Goal: Information Seeking & Learning: Learn about a topic

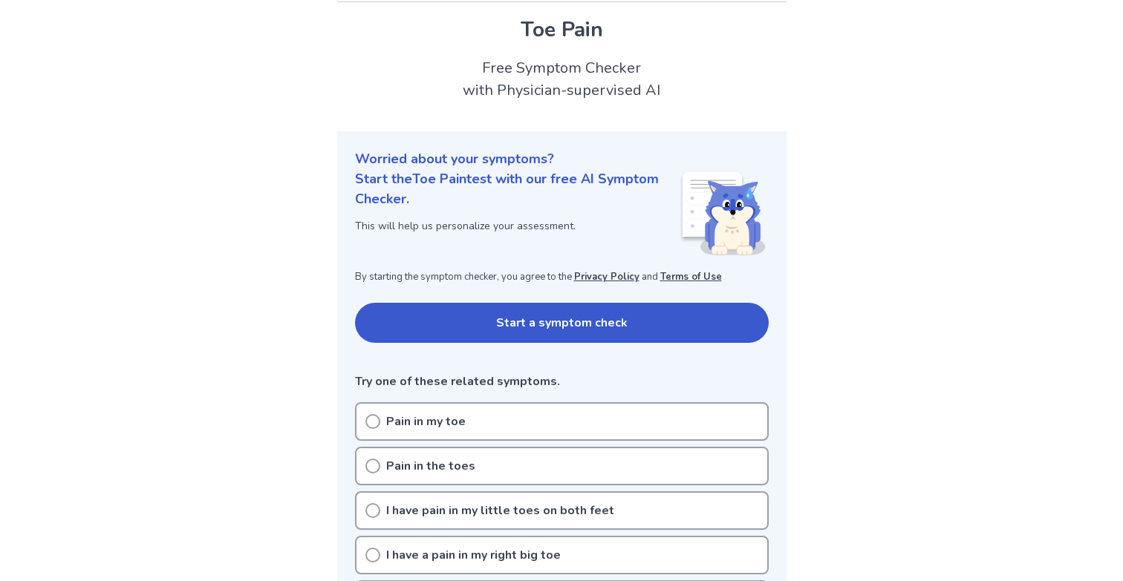
scroll to position [47, 0]
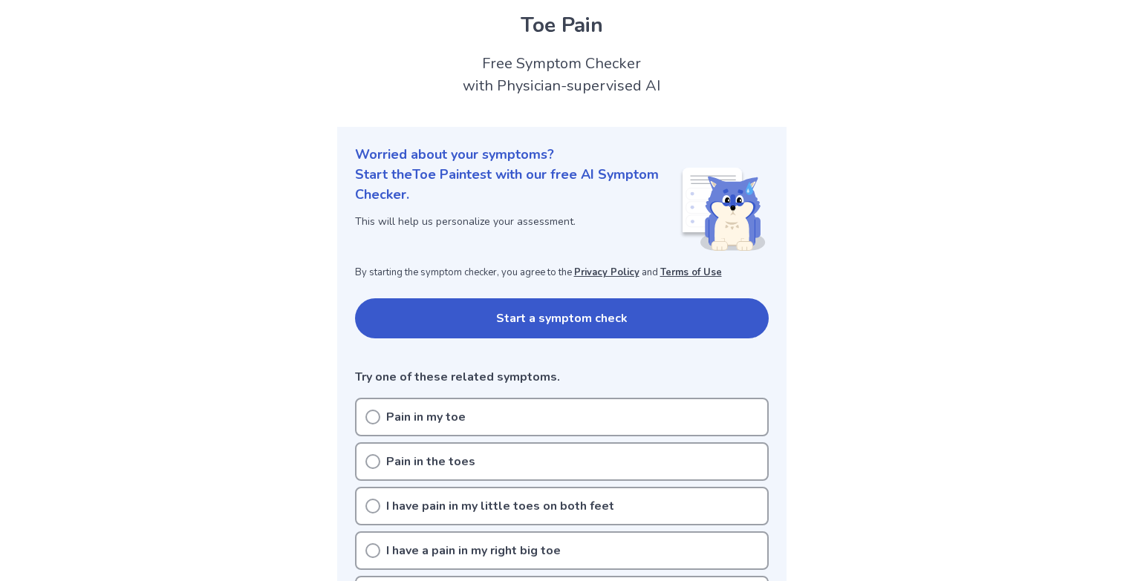
click at [398, 318] on button "Start a symptom check" at bounding box center [562, 318] width 414 height 40
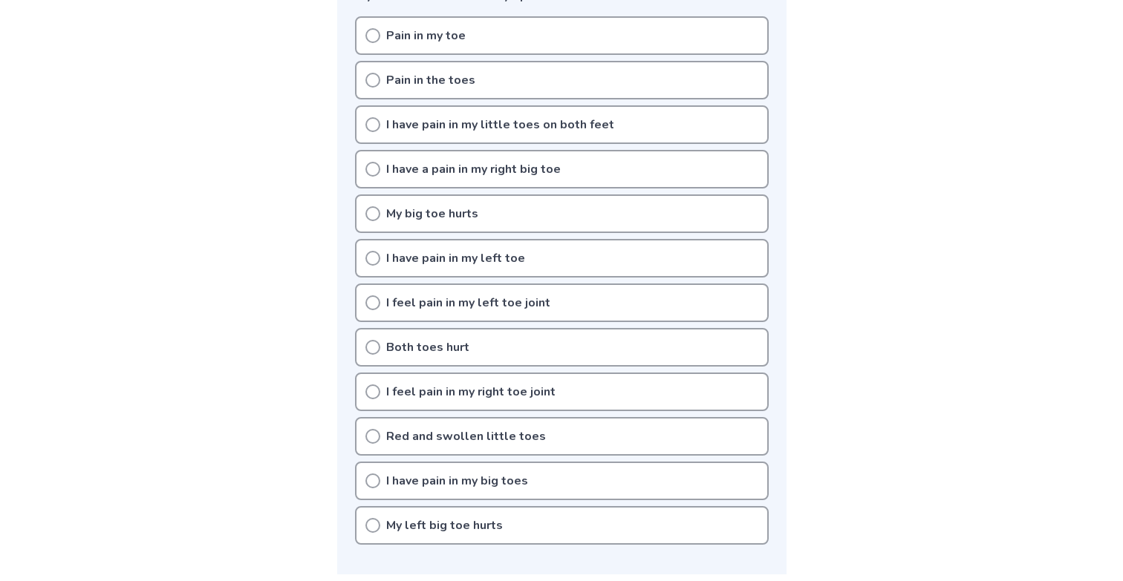
scroll to position [313, 0]
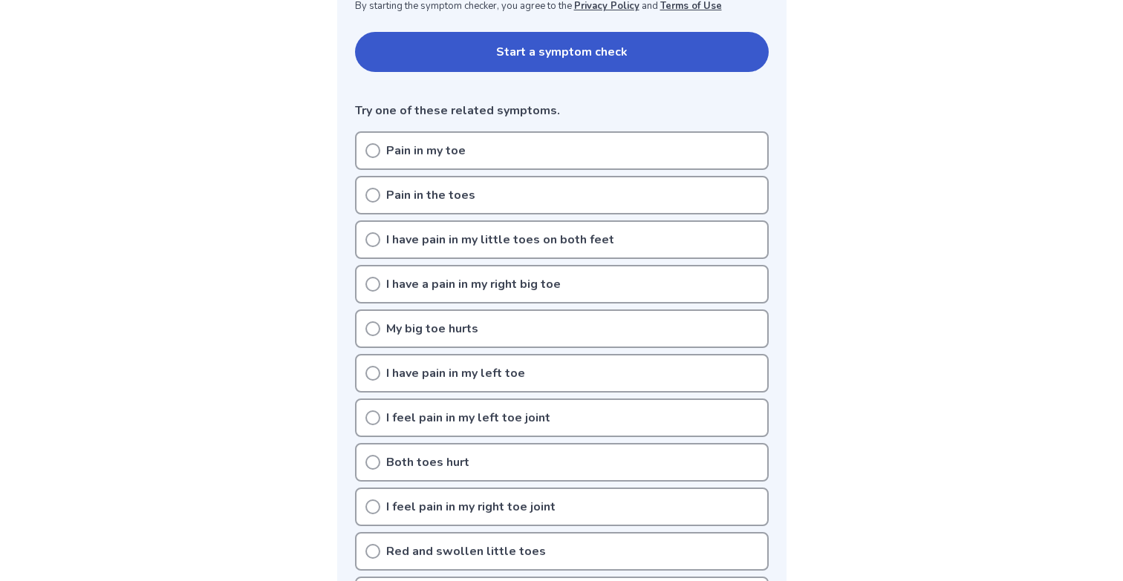
click at [367, 150] on icon at bounding box center [372, 150] width 15 height 15
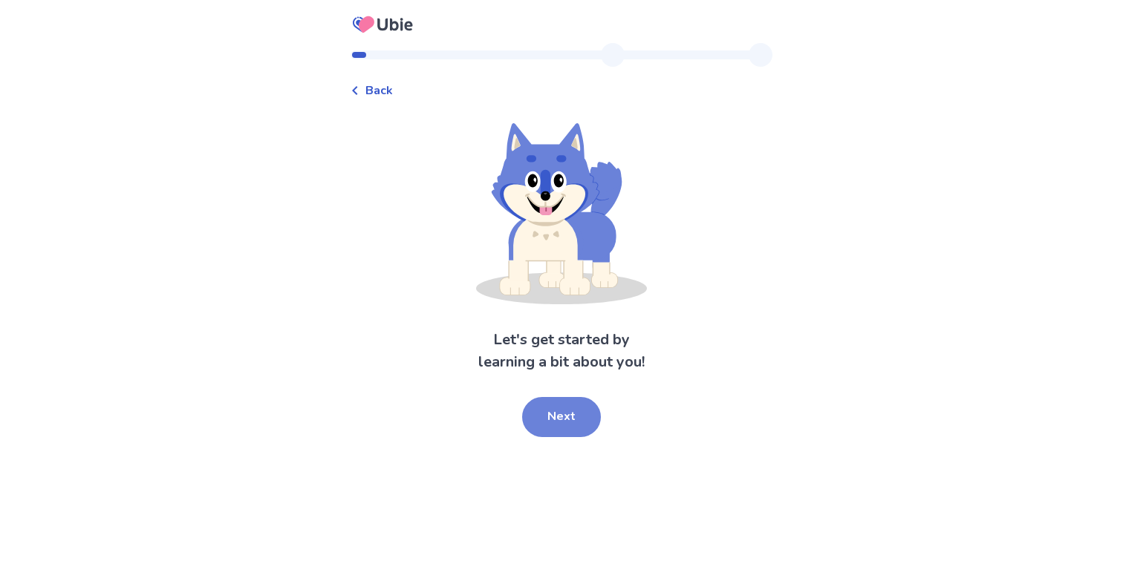
click at [548, 410] on button "Next" at bounding box center [561, 417] width 79 height 40
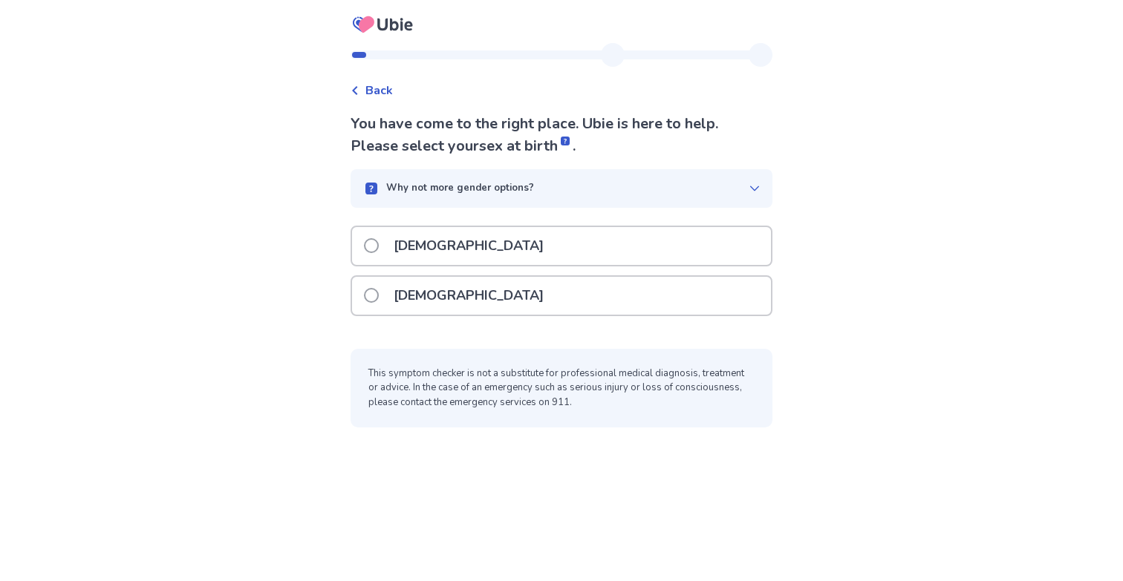
click at [378, 296] on span at bounding box center [371, 295] width 15 height 15
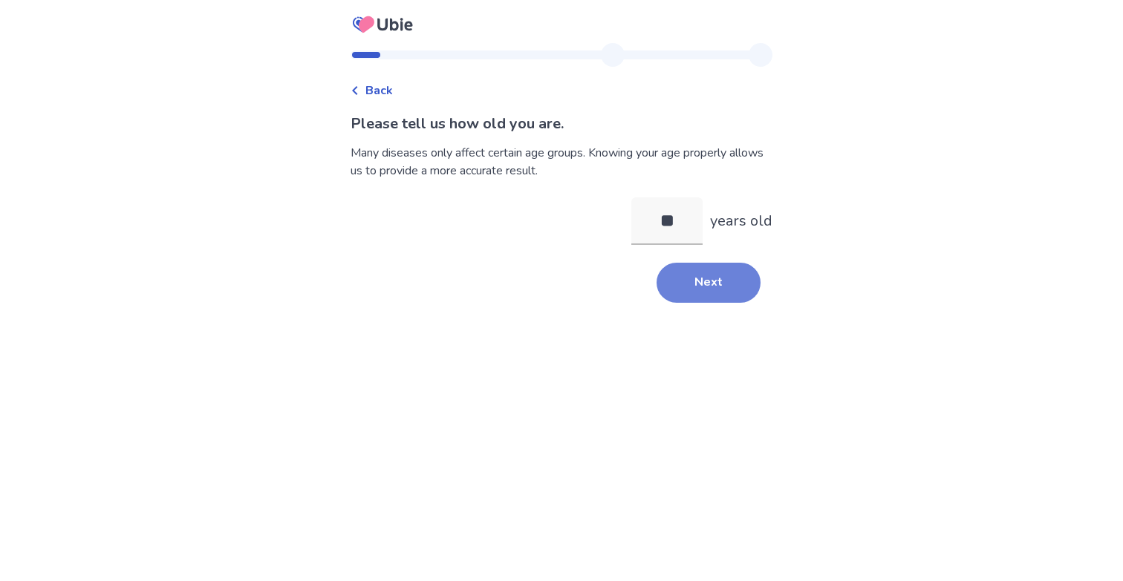
type input "**"
click at [688, 286] on button "Next" at bounding box center [708, 283] width 104 height 40
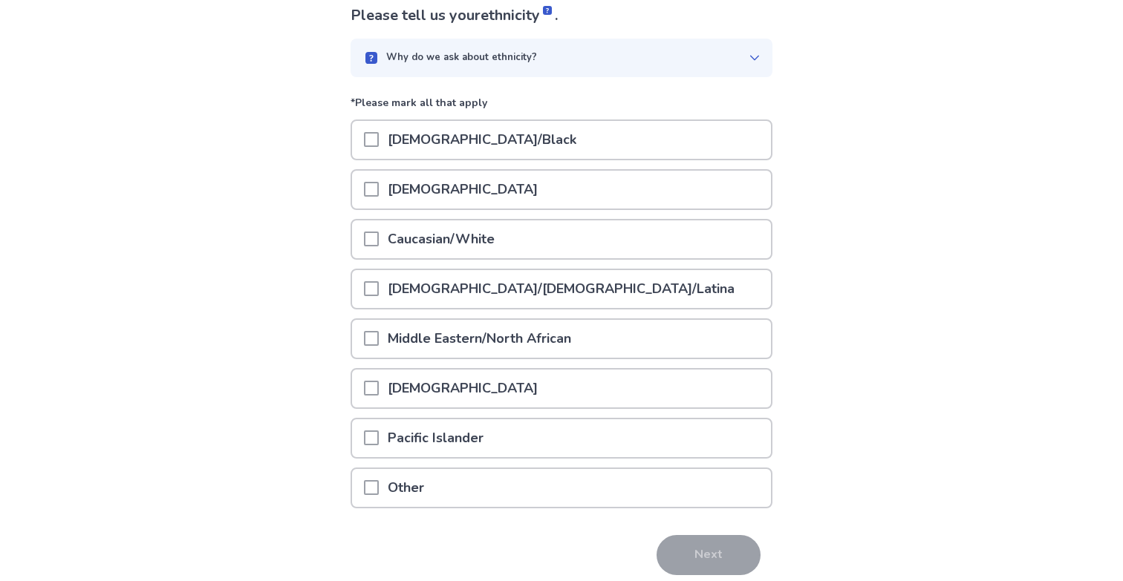
scroll to position [99, 0]
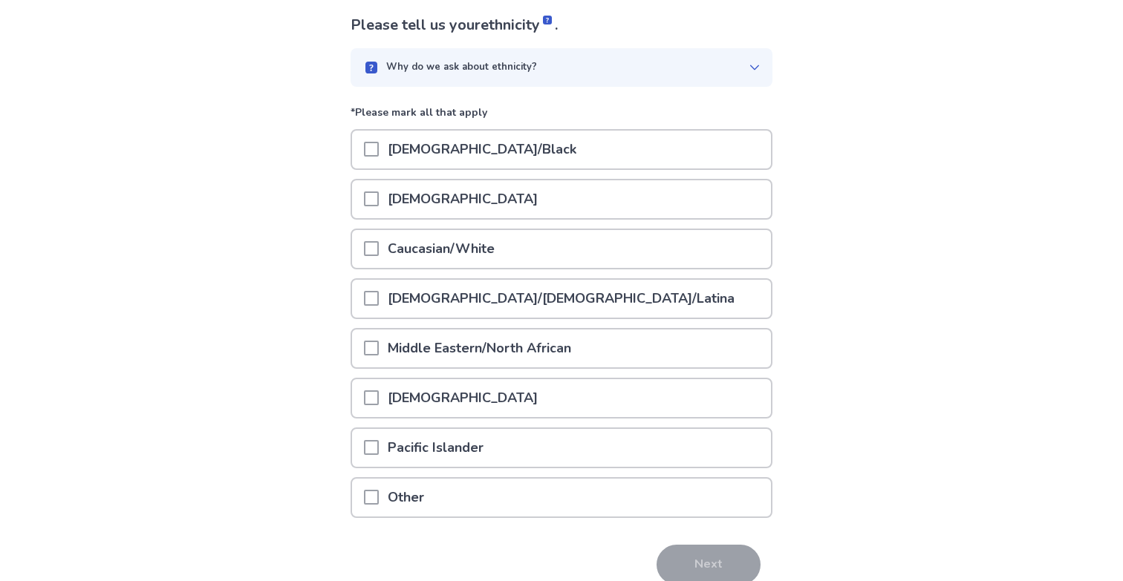
click at [379, 251] on span at bounding box center [371, 248] width 15 height 15
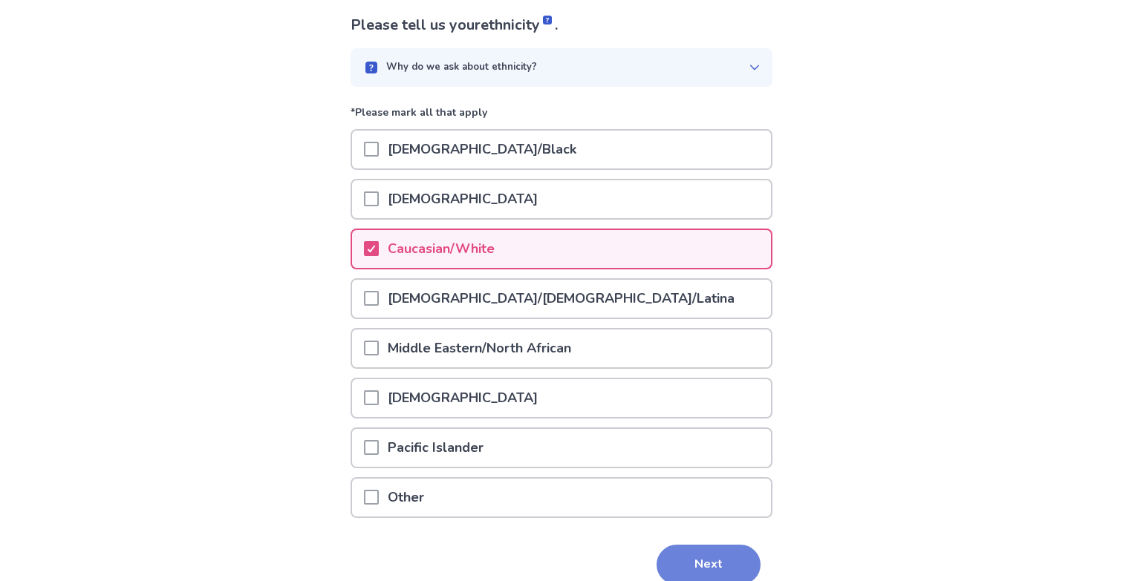
click at [673, 553] on button "Next" at bounding box center [708, 565] width 104 height 40
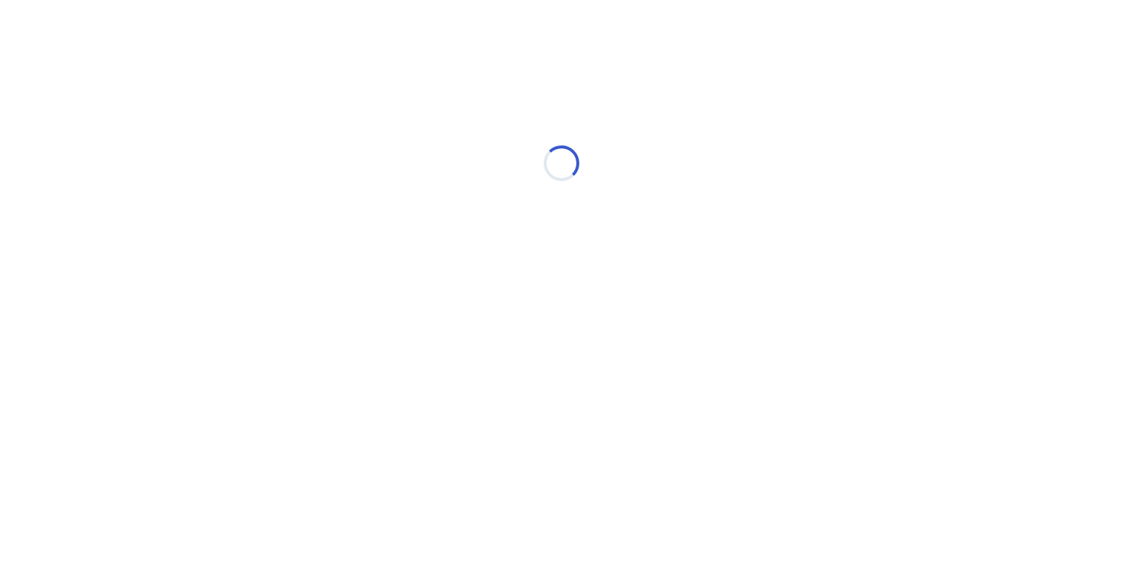
scroll to position [0, 0]
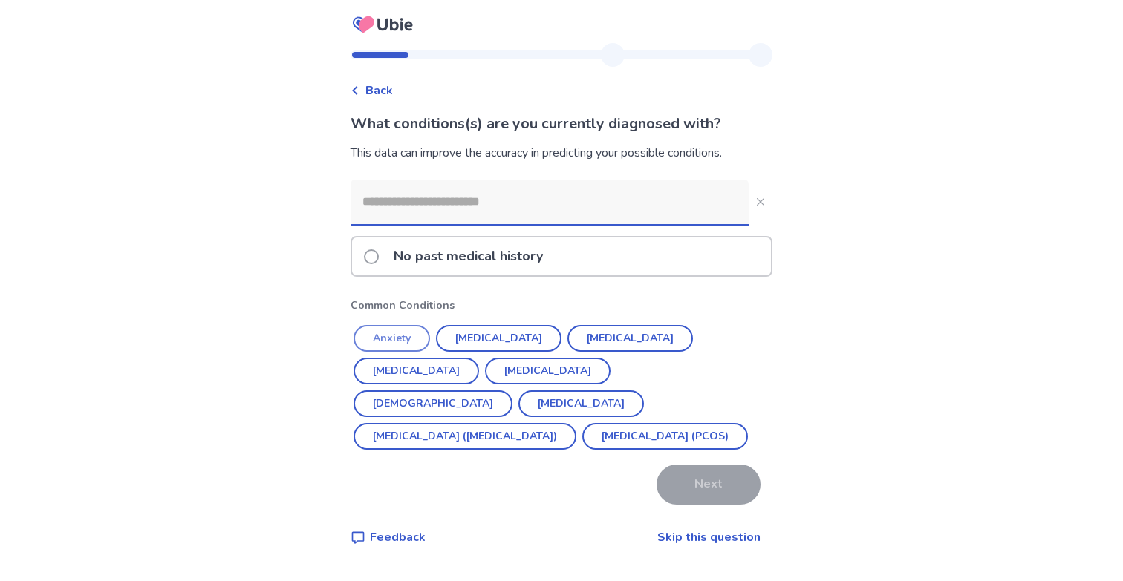
click at [403, 333] on button "Anxiety" at bounding box center [391, 338] width 76 height 27
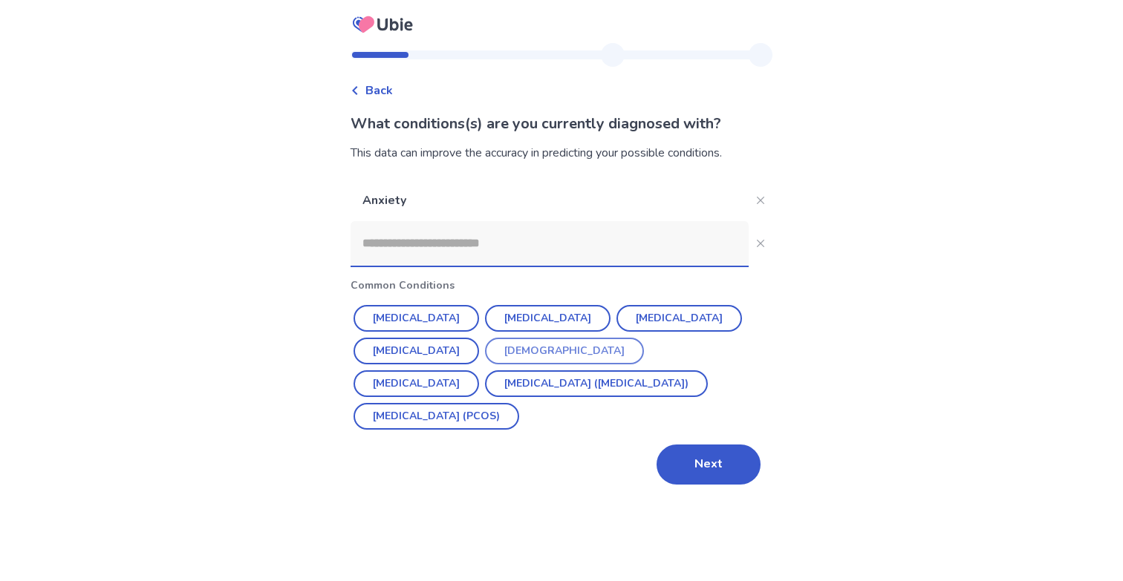
click at [507, 345] on button "Asthma" at bounding box center [564, 351] width 159 height 27
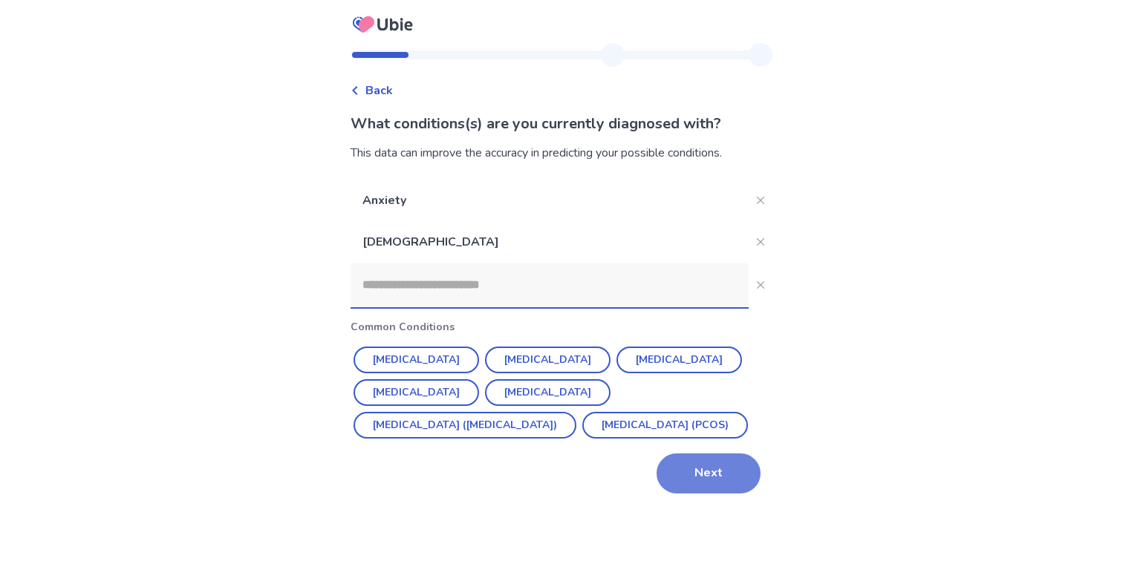
click at [689, 494] on button "Next" at bounding box center [708, 474] width 104 height 40
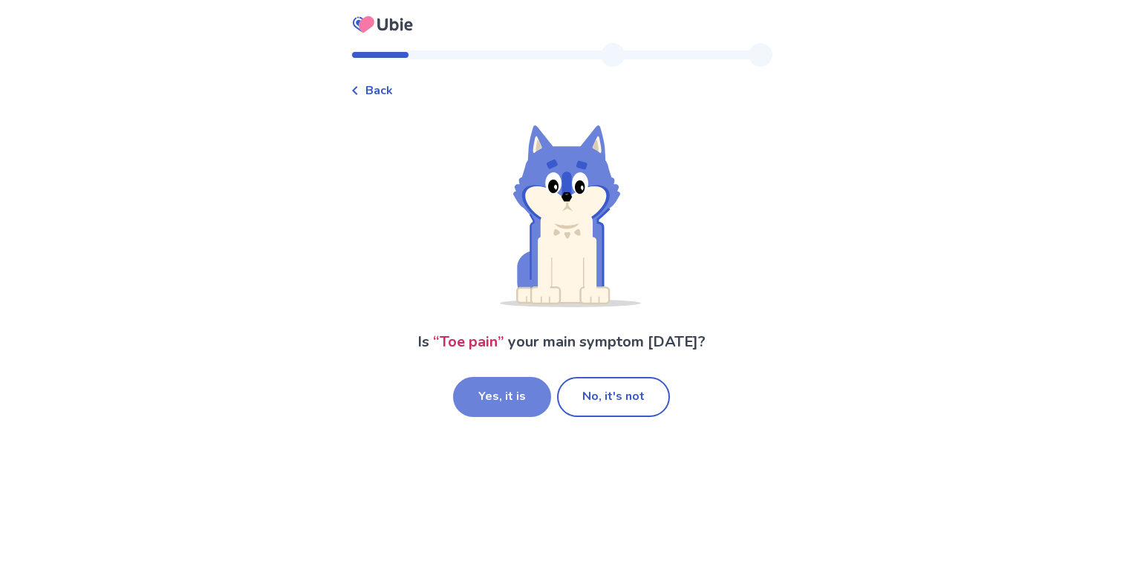
click at [496, 396] on button "Yes, it is" at bounding box center [502, 397] width 98 height 40
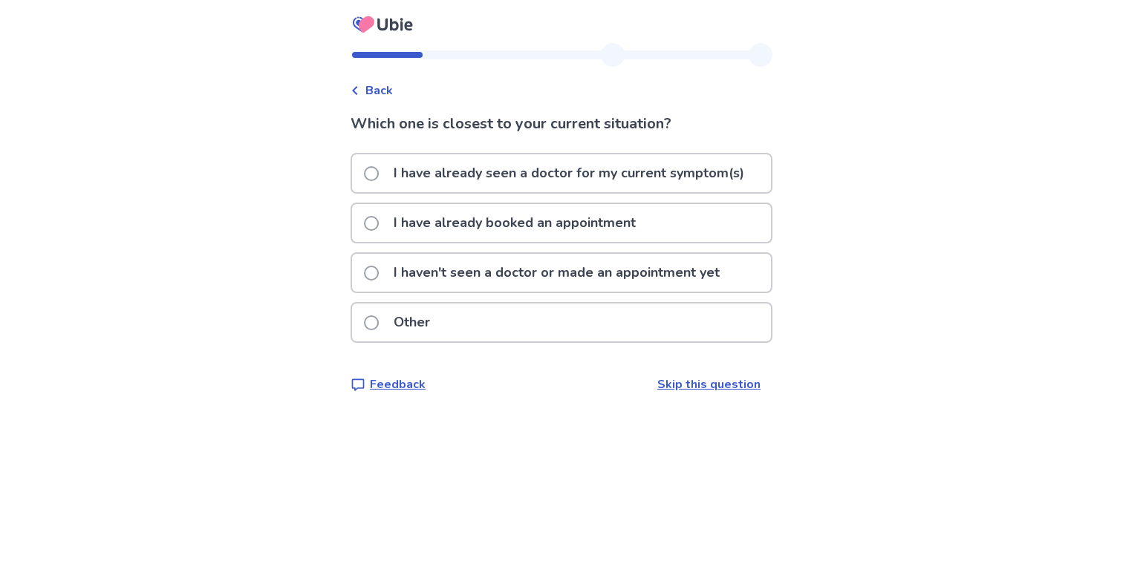
click at [379, 269] on span at bounding box center [371, 273] width 15 height 15
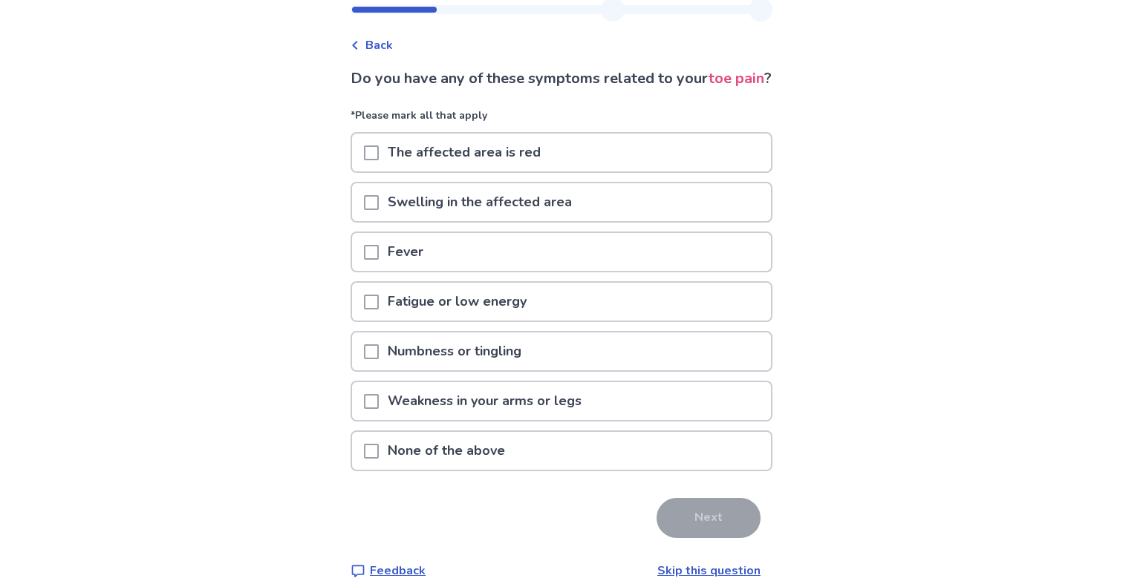
scroll to position [53, 0]
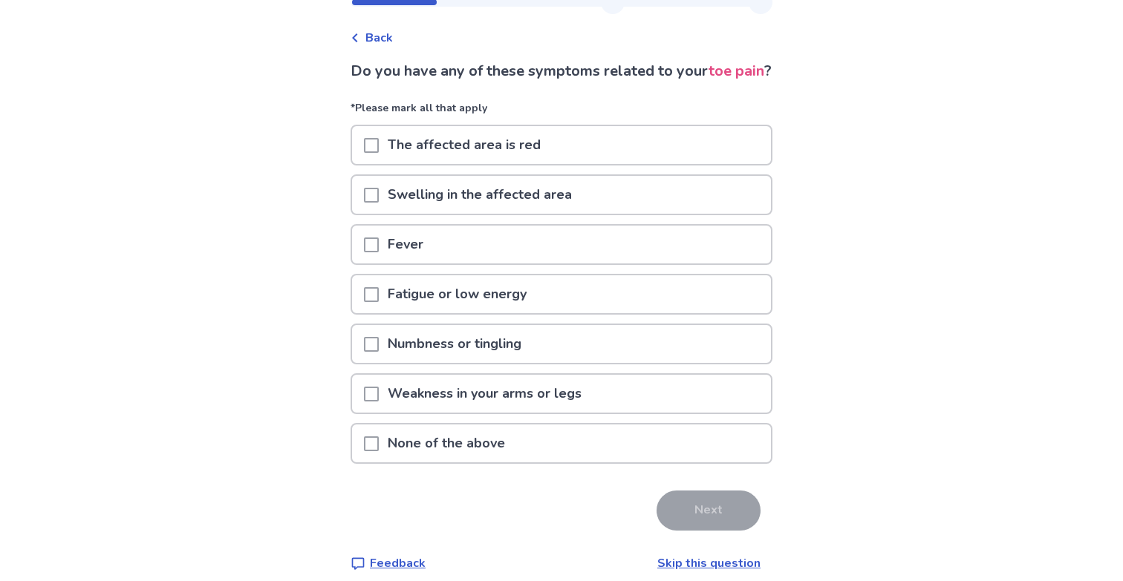
click at [375, 451] on span at bounding box center [371, 444] width 15 height 15
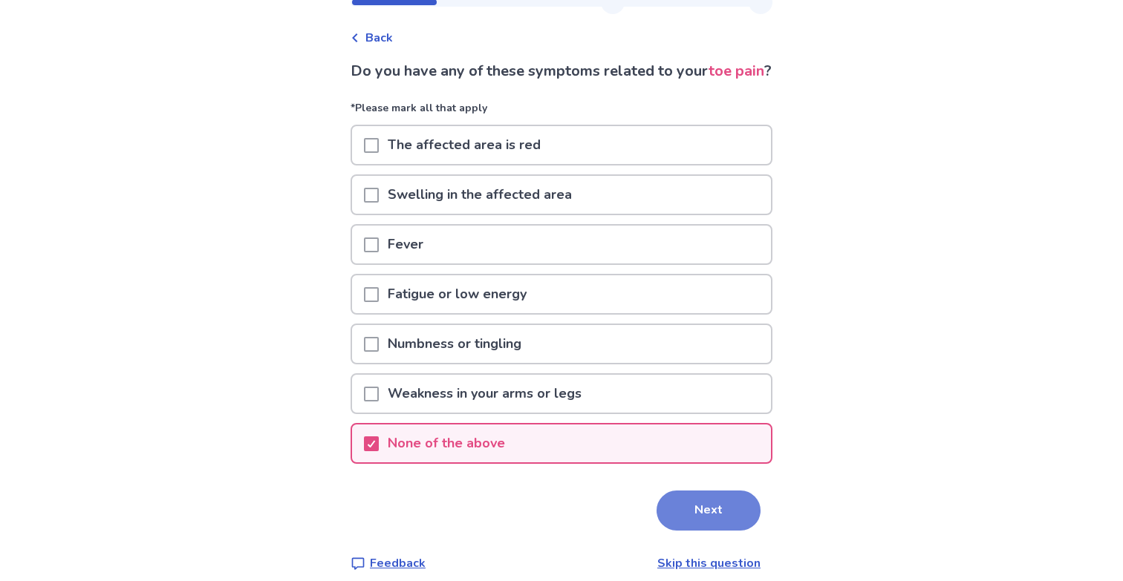
click at [687, 520] on button "Next" at bounding box center [708, 511] width 104 height 40
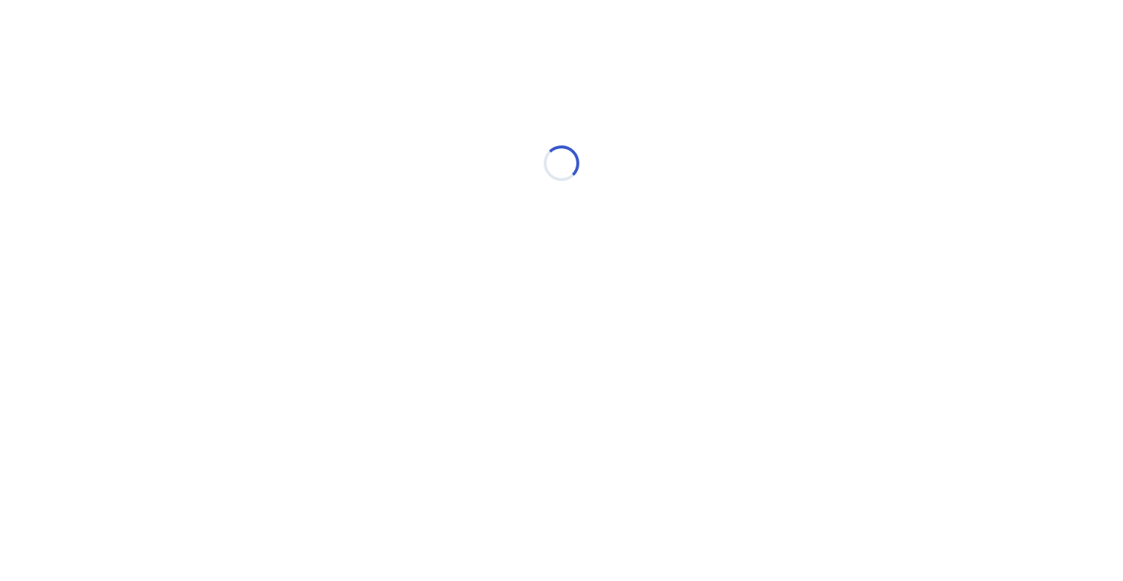
scroll to position [0, 0]
select select "*"
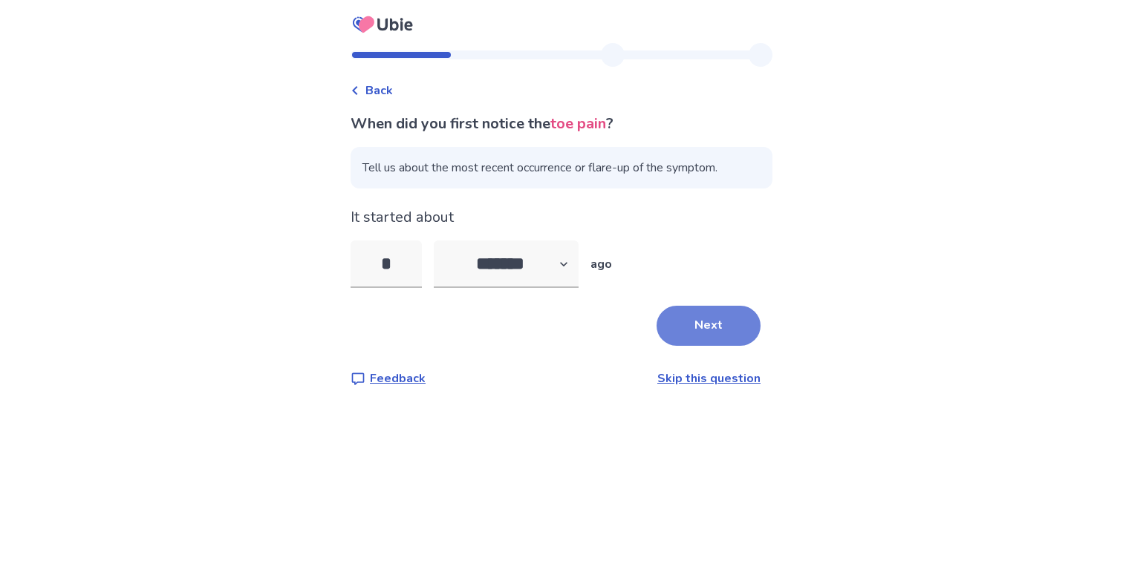
type input "*"
click at [712, 335] on button "Next" at bounding box center [708, 326] width 104 height 40
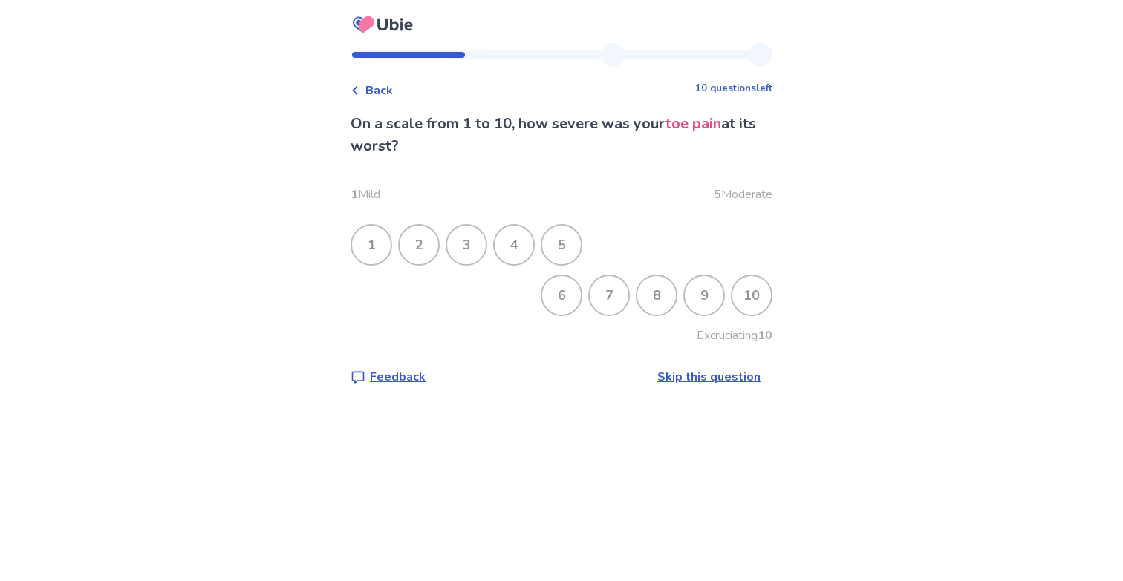
click at [552, 294] on div "6" at bounding box center [561, 295] width 39 height 39
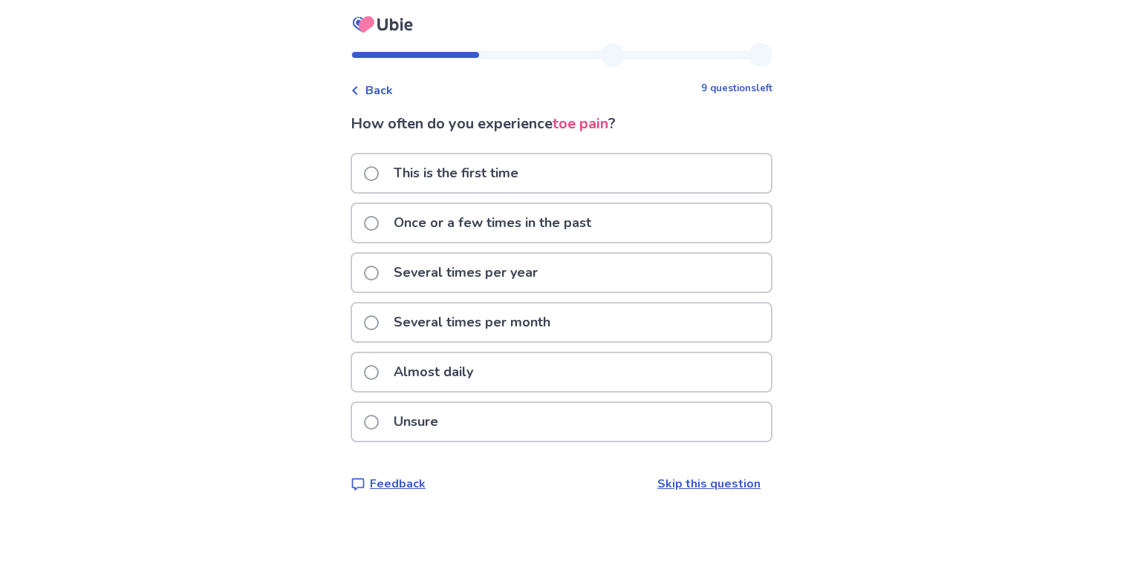
click at [379, 173] on span at bounding box center [371, 173] width 15 height 15
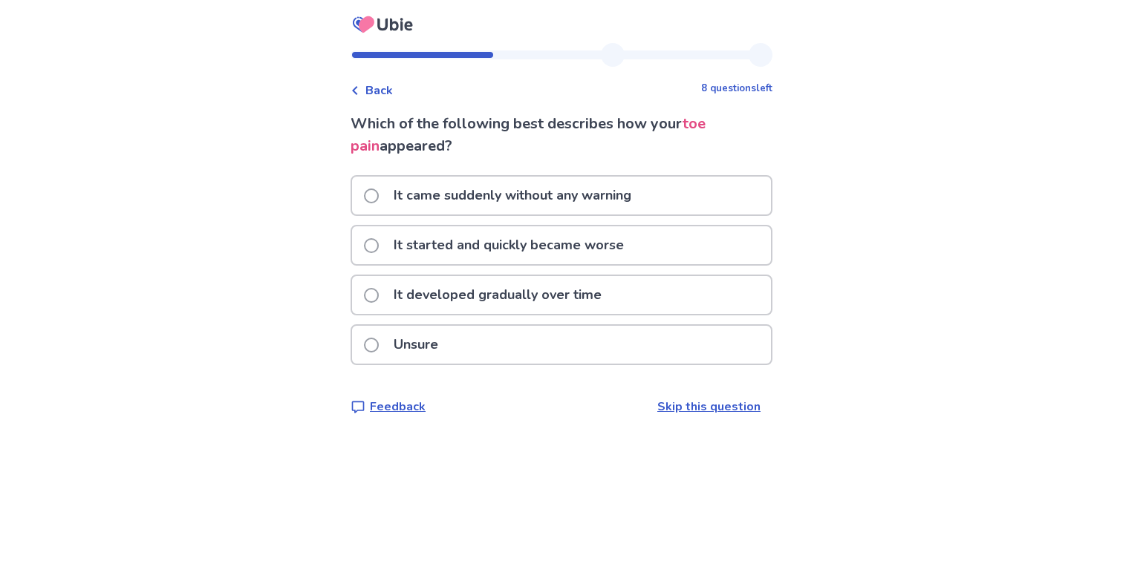
click at [379, 244] on span at bounding box center [371, 245] width 15 height 15
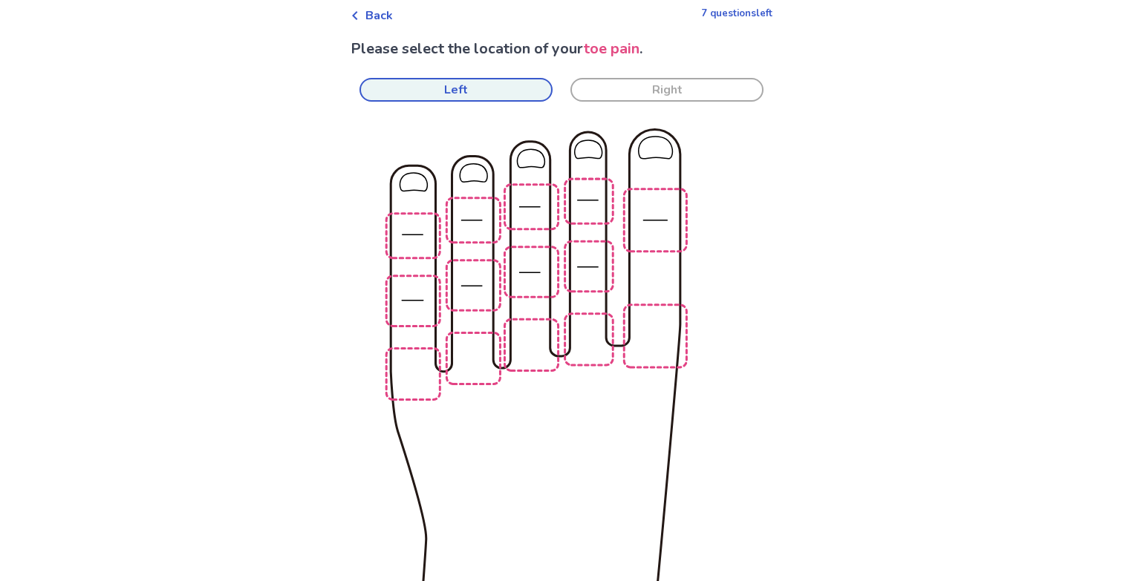
scroll to position [97, 0]
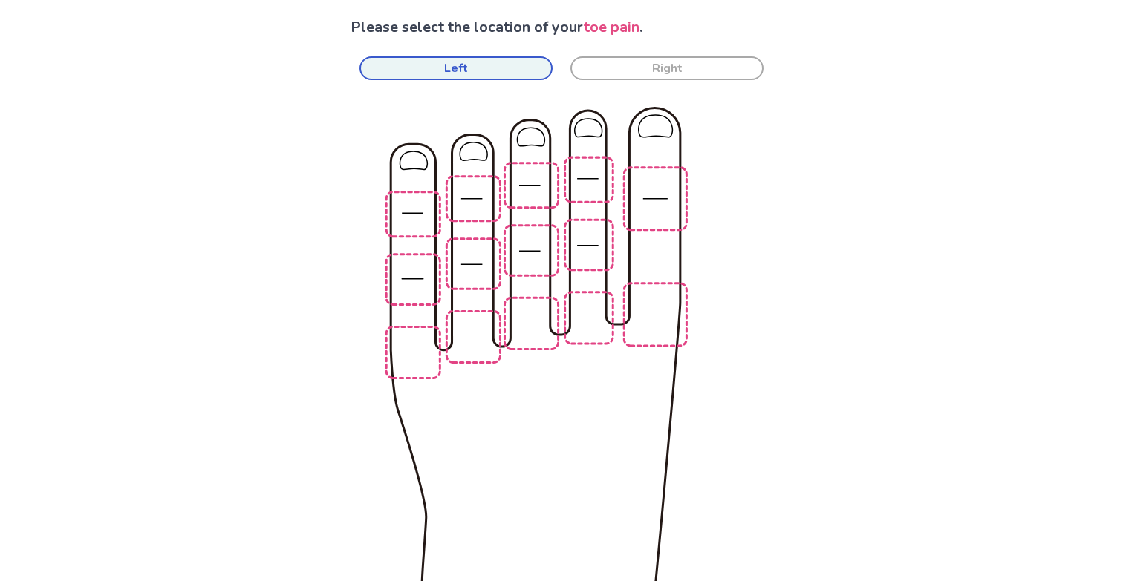
click at [418, 267] on img at bounding box center [729, 371] width 843 height 571
click at [395, 62] on button "Left" at bounding box center [455, 68] width 193 height 24
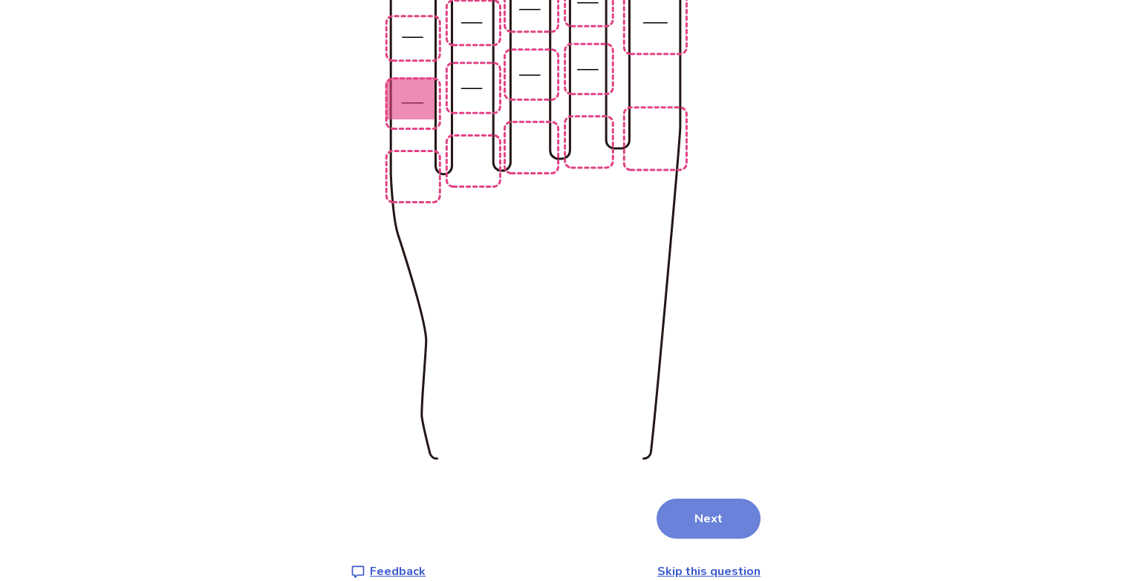
scroll to position [272, 0]
click at [677, 500] on button "Next" at bounding box center [708, 520] width 104 height 40
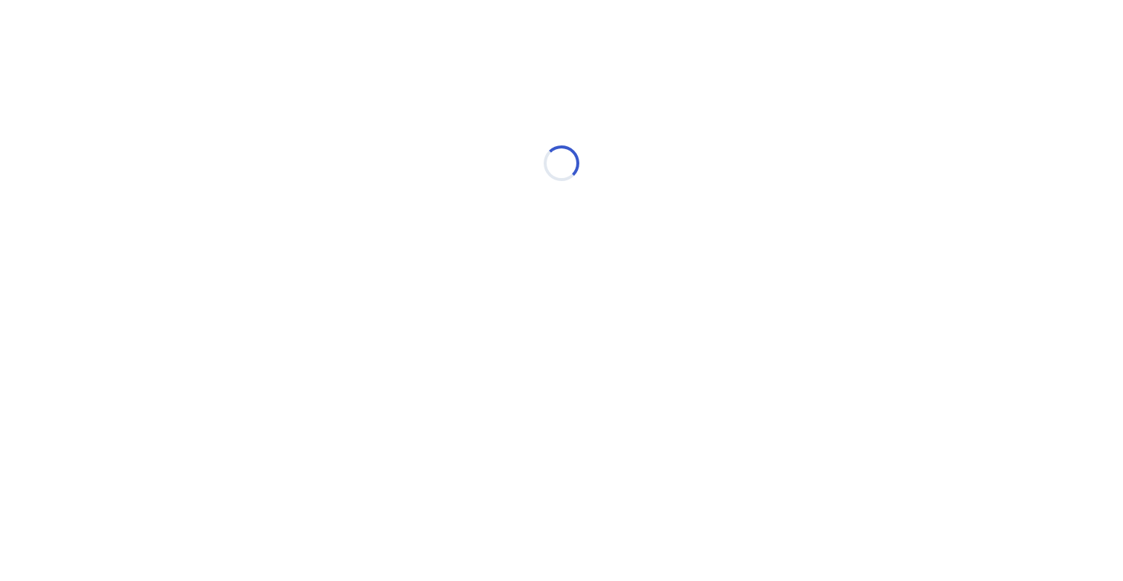
scroll to position [0, 0]
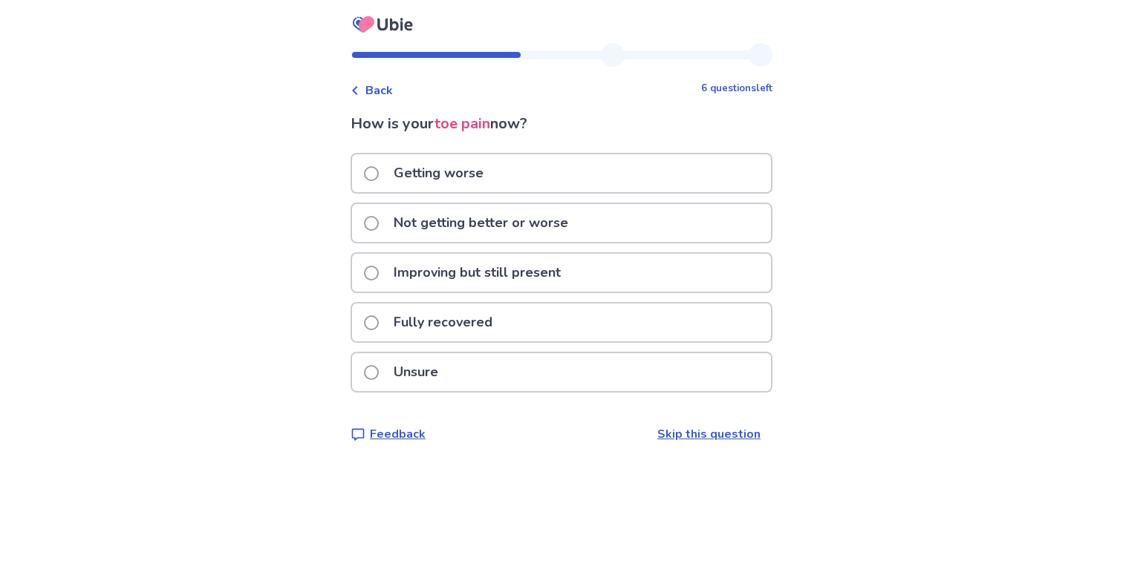
click at [379, 373] on span at bounding box center [371, 372] width 15 height 15
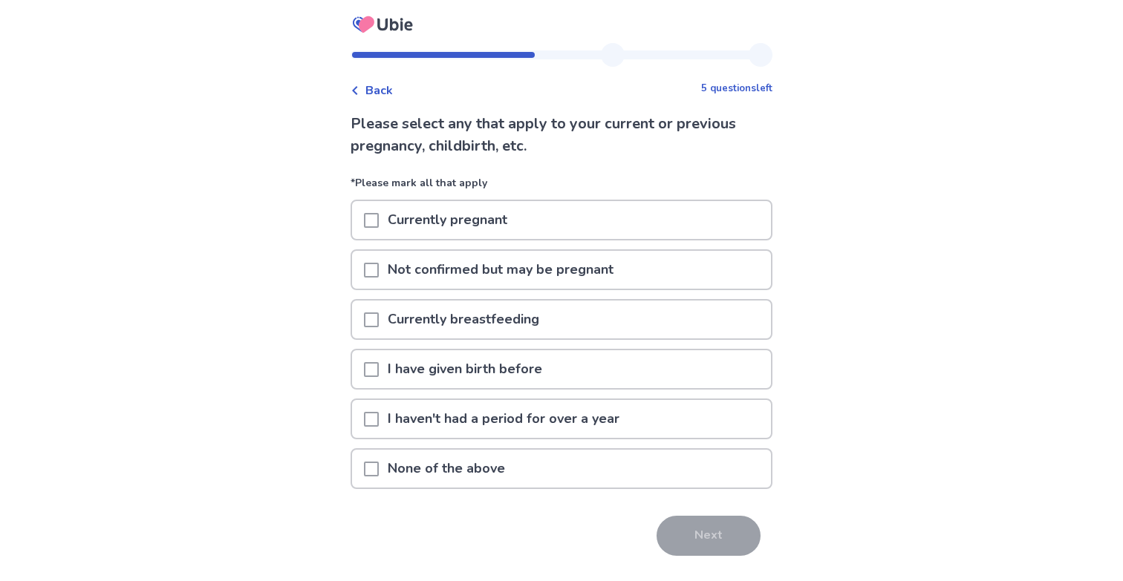
click at [415, 479] on p "None of the above" at bounding box center [446, 469] width 135 height 38
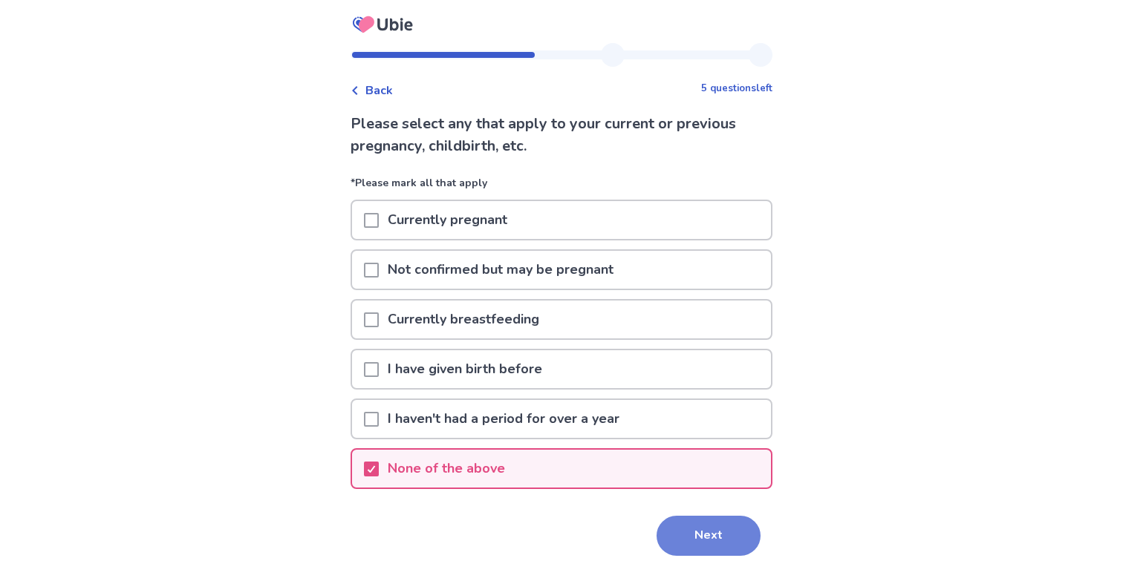
click at [680, 539] on button "Next" at bounding box center [708, 536] width 104 height 40
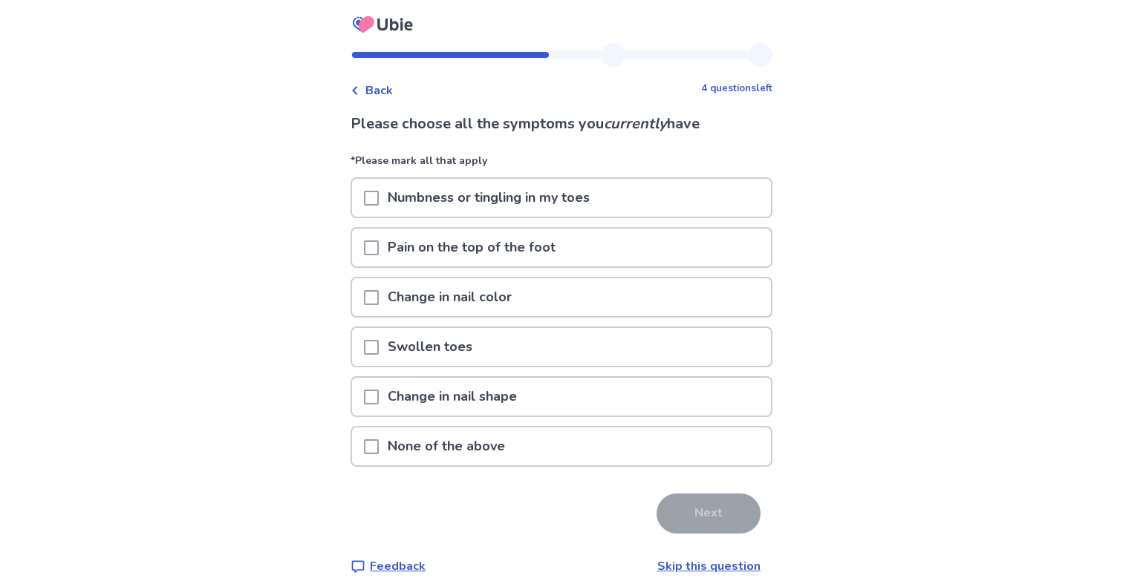
click at [379, 445] on span at bounding box center [371, 447] width 15 height 15
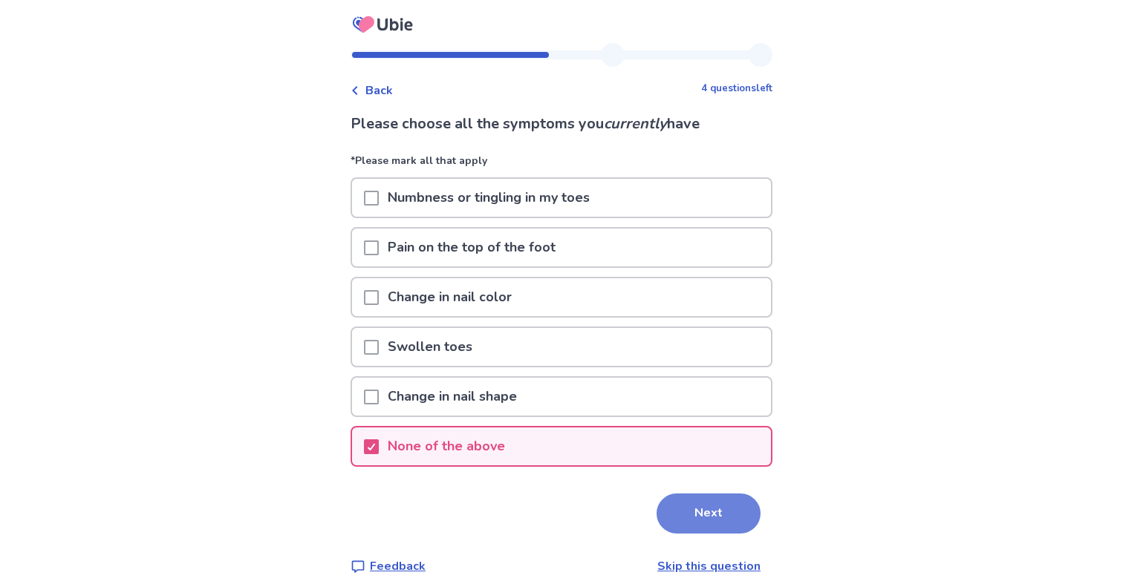
click at [696, 515] on button "Next" at bounding box center [708, 514] width 104 height 40
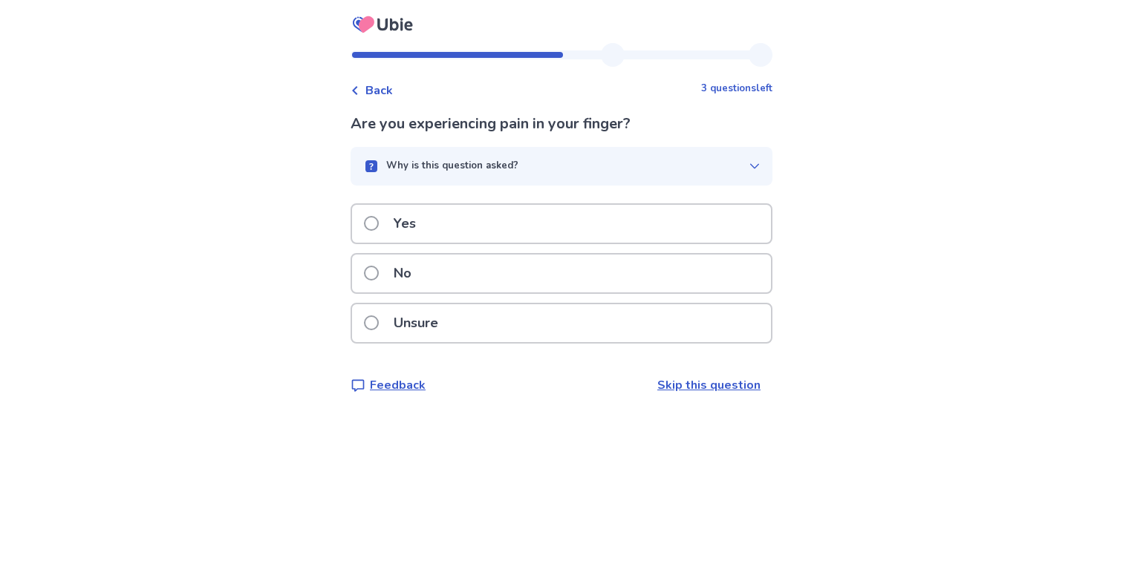
click at [420, 273] on p "No" at bounding box center [403, 274] width 36 height 38
click at [485, 276] on div "No" at bounding box center [561, 274] width 419 height 38
click at [379, 275] on span at bounding box center [371, 273] width 15 height 15
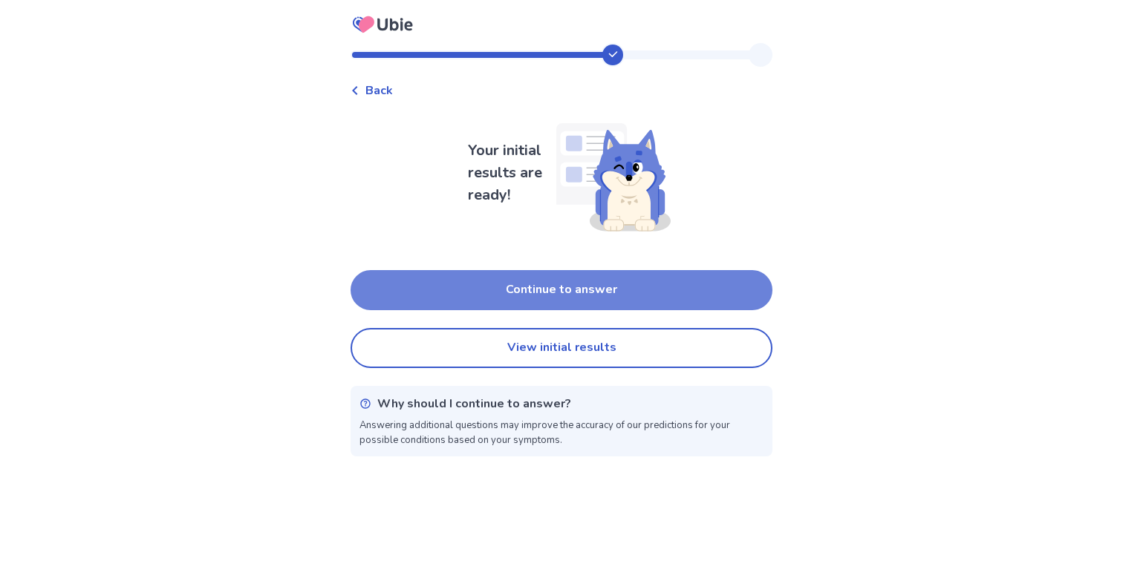
click at [431, 281] on button "Continue to answer" at bounding box center [561, 290] width 422 height 40
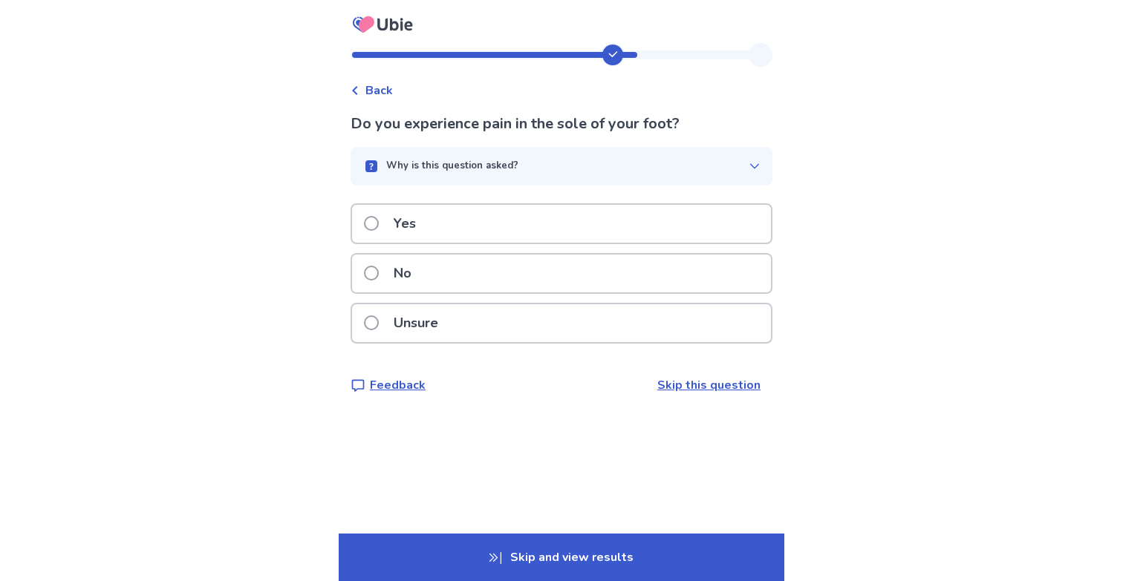
click at [379, 269] on span at bounding box center [371, 273] width 15 height 15
click at [468, 225] on div "Yes" at bounding box center [561, 224] width 419 height 38
click at [474, 268] on div "No" at bounding box center [561, 274] width 419 height 38
click at [484, 284] on div "No" at bounding box center [561, 274] width 419 height 38
click at [465, 216] on div "Yes" at bounding box center [561, 224] width 419 height 38
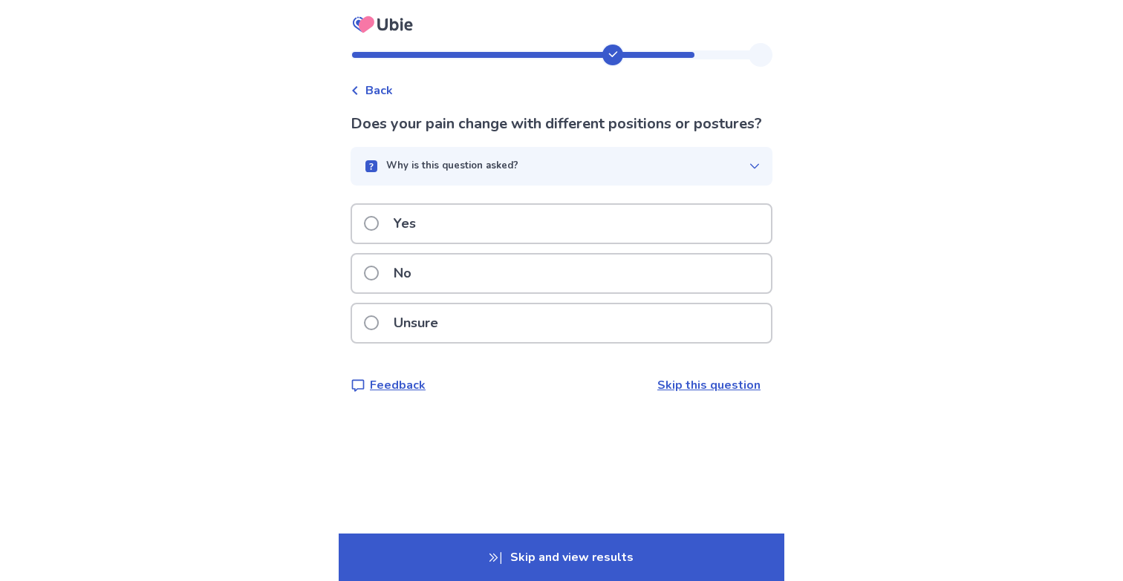
click at [463, 293] on div "No" at bounding box center [561, 274] width 419 height 38
click at [449, 264] on div "No" at bounding box center [561, 274] width 419 height 38
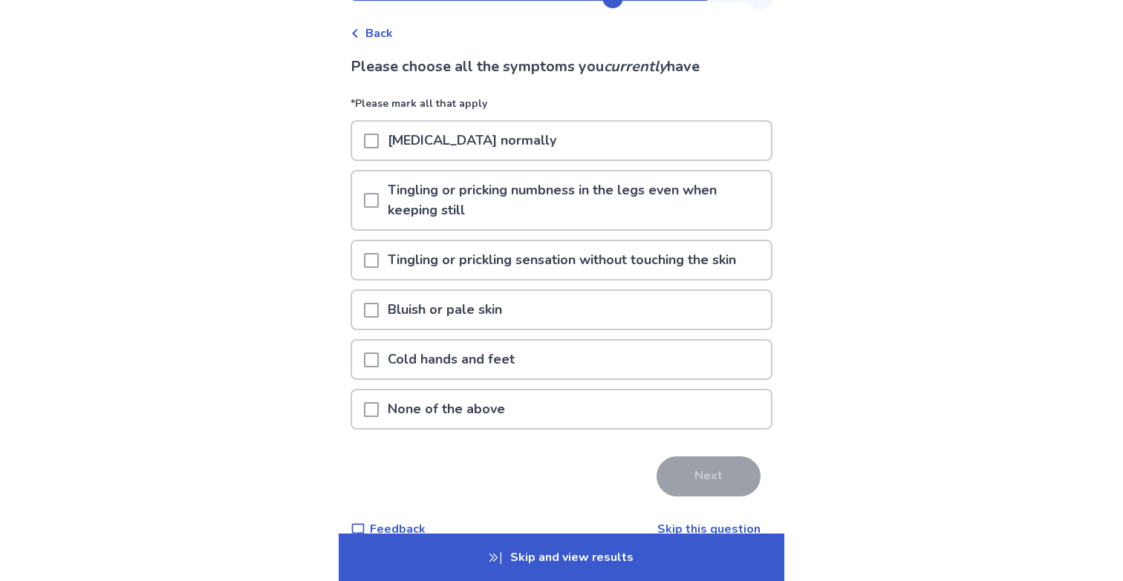
scroll to position [59, 0]
click at [379, 135] on span at bounding box center [371, 139] width 15 height 15
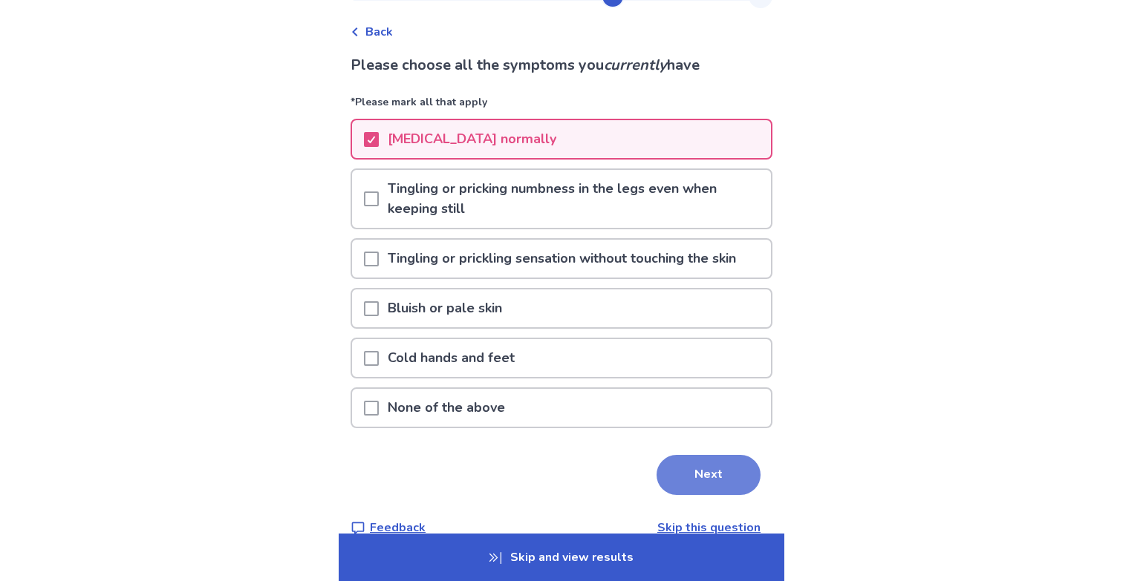
click at [693, 477] on button "Next" at bounding box center [708, 475] width 104 height 40
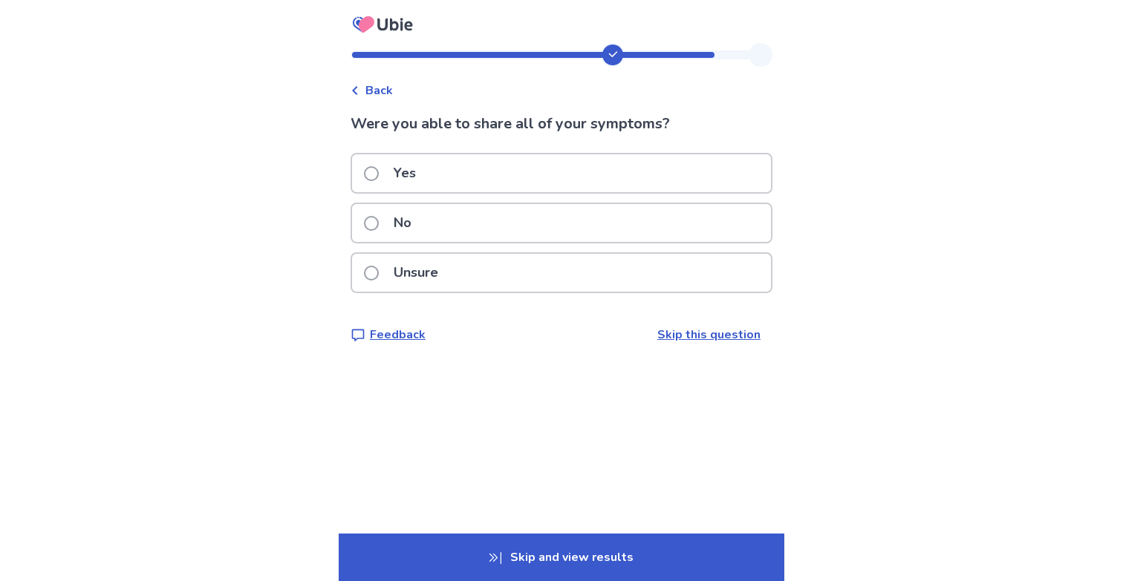
click at [396, 227] on p "No" at bounding box center [403, 223] width 36 height 38
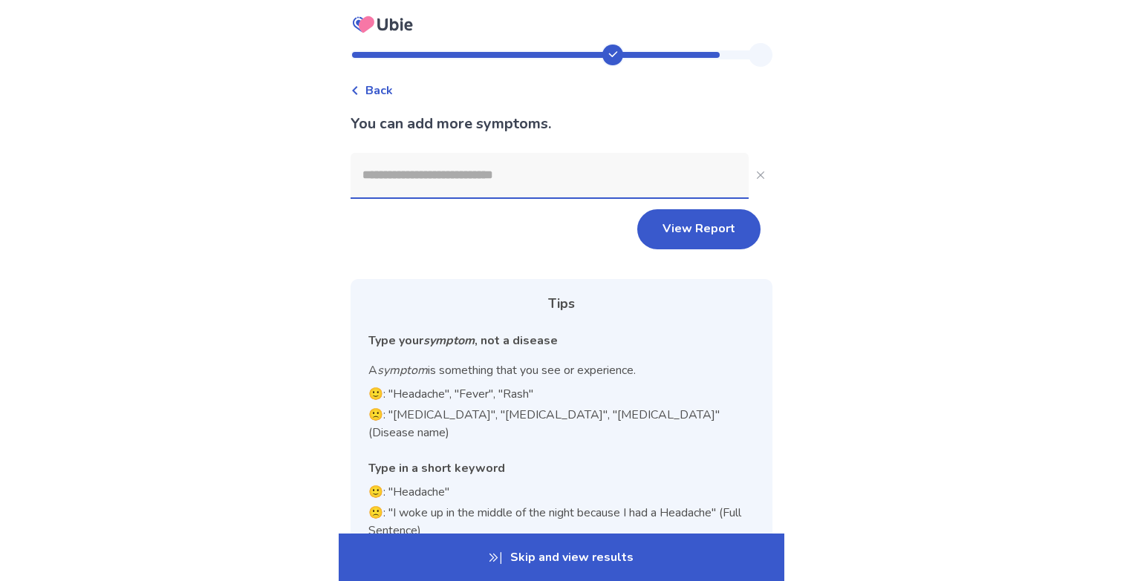
click at [417, 176] on input at bounding box center [549, 175] width 398 height 45
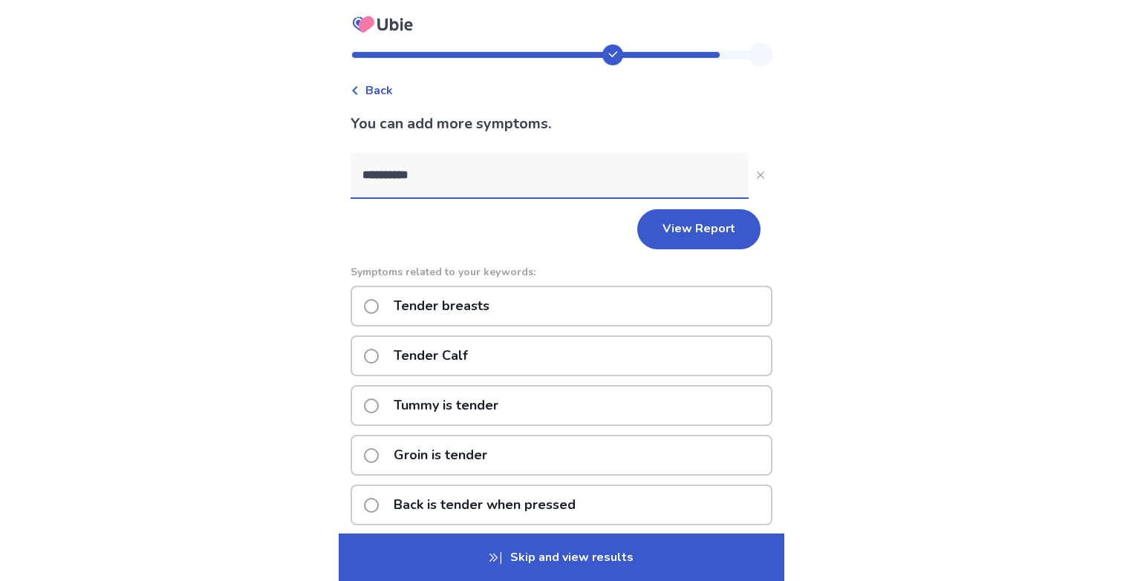
type input "**********"
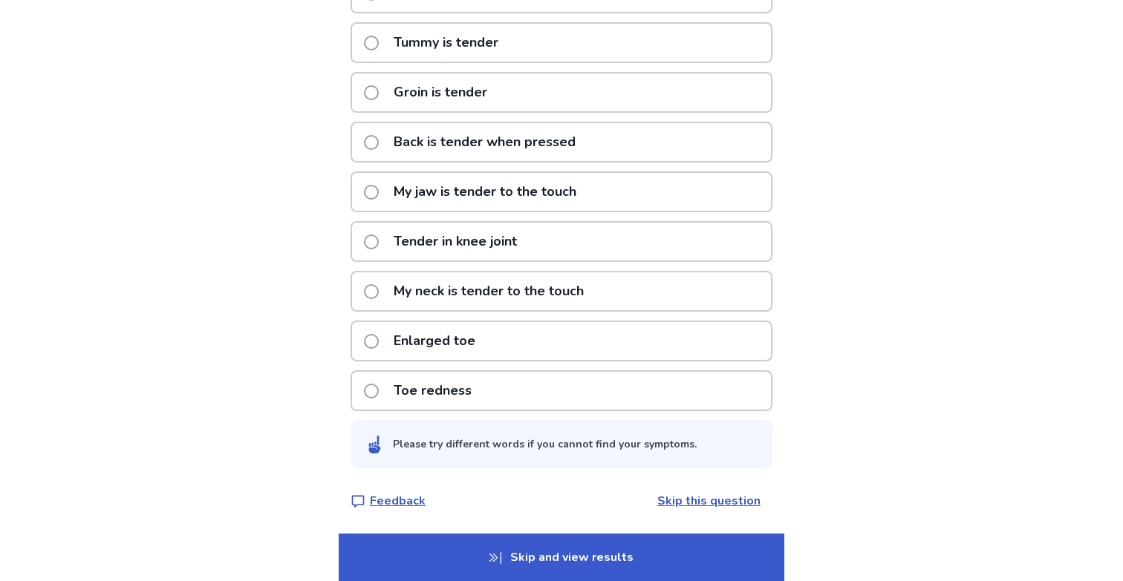
scroll to position [363, 0]
click at [523, 565] on p "Skip and view results" at bounding box center [561, 558] width 445 height 48
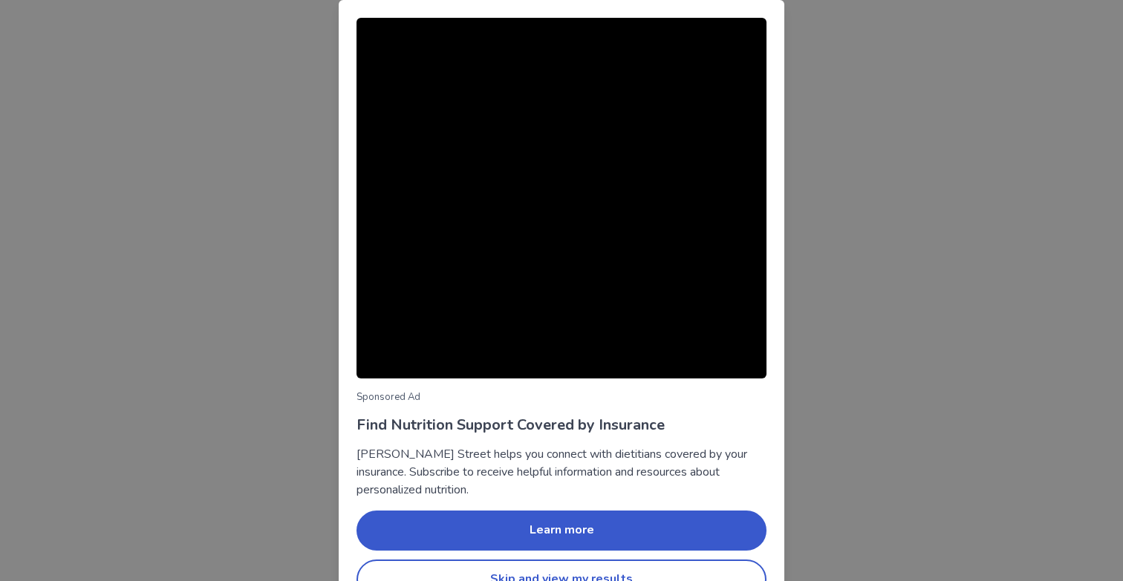
scroll to position [36, 0]
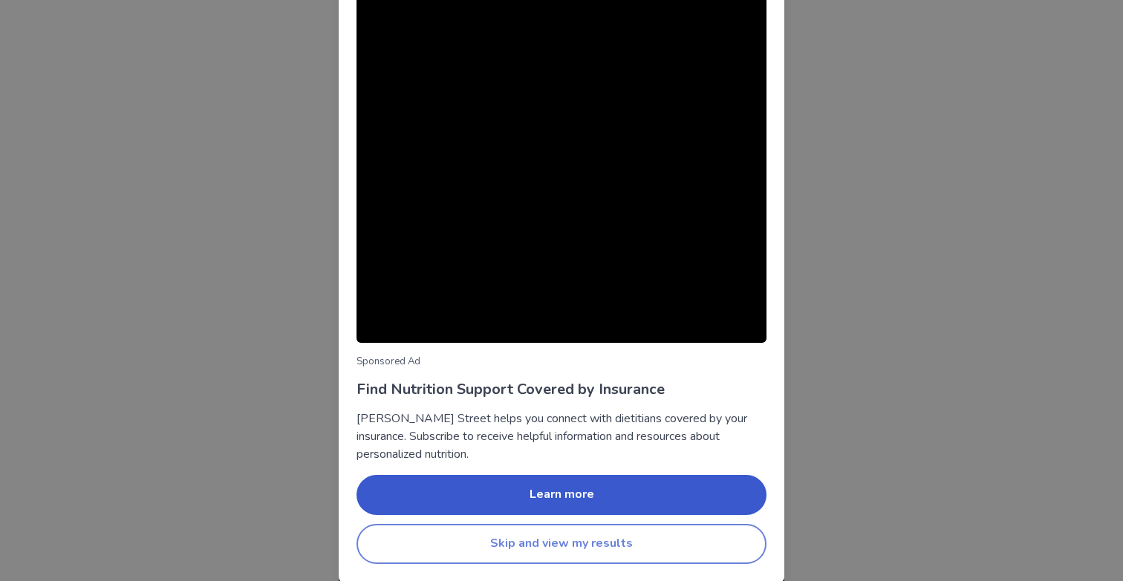
click at [621, 539] on button "Skip and view my results" at bounding box center [561, 544] width 410 height 40
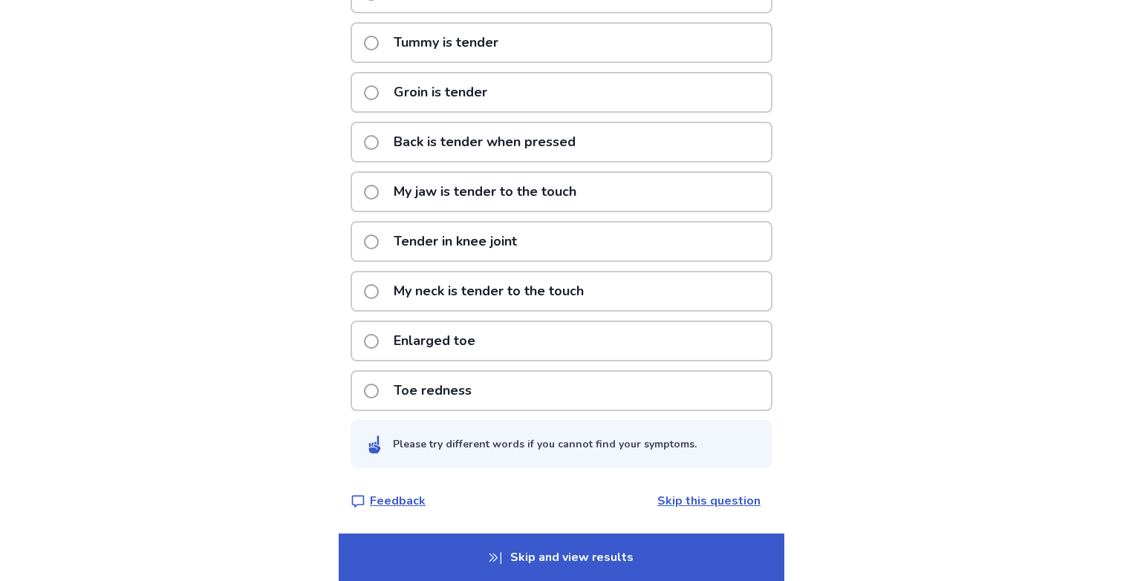
scroll to position [0, 0]
